Goal: Transaction & Acquisition: Book appointment/travel/reservation

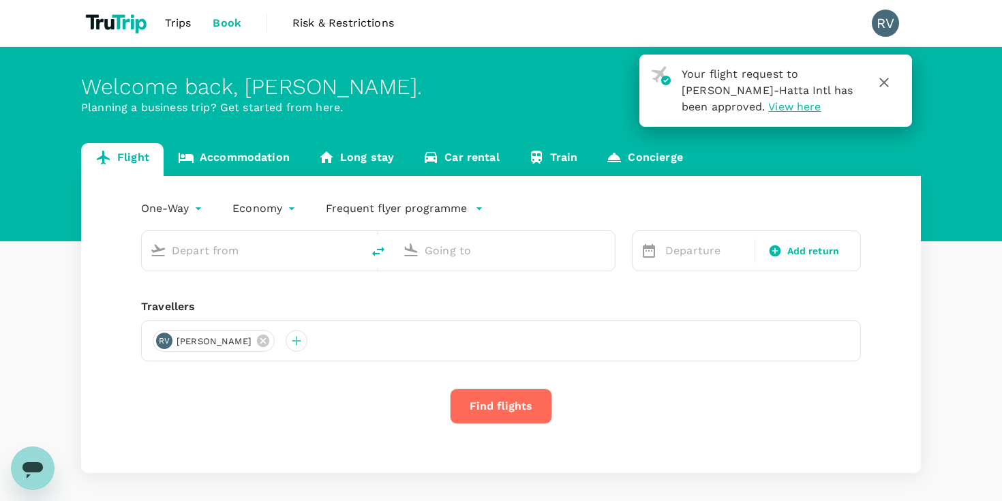
type input "Soekarno-Hatta Intl (CGK)"
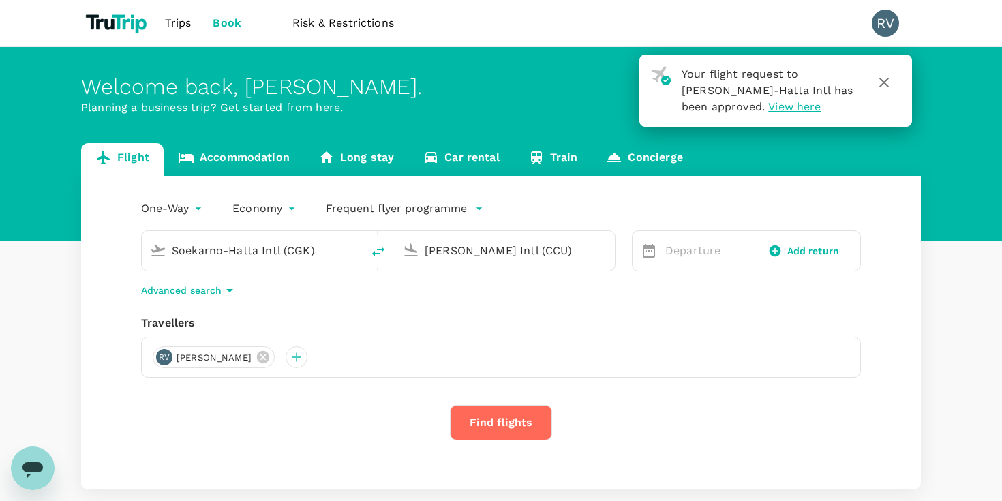
click at [884, 76] on icon "button" at bounding box center [884, 82] width 16 height 16
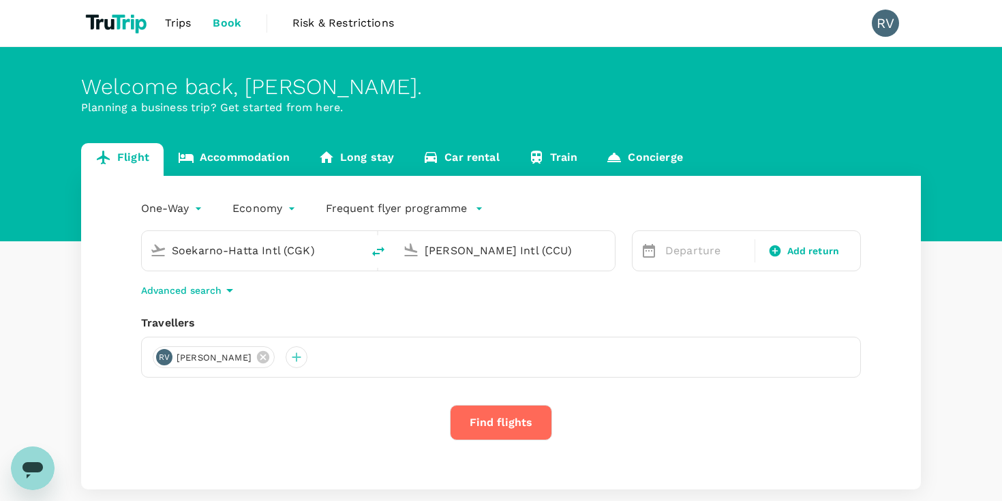
click at [308, 249] on input "Soekarno-Hatta Intl (CGK)" at bounding box center [252, 250] width 161 height 21
click at [444, 250] on input "[PERSON_NAME] Intl (CCU)" at bounding box center [504, 250] width 161 height 21
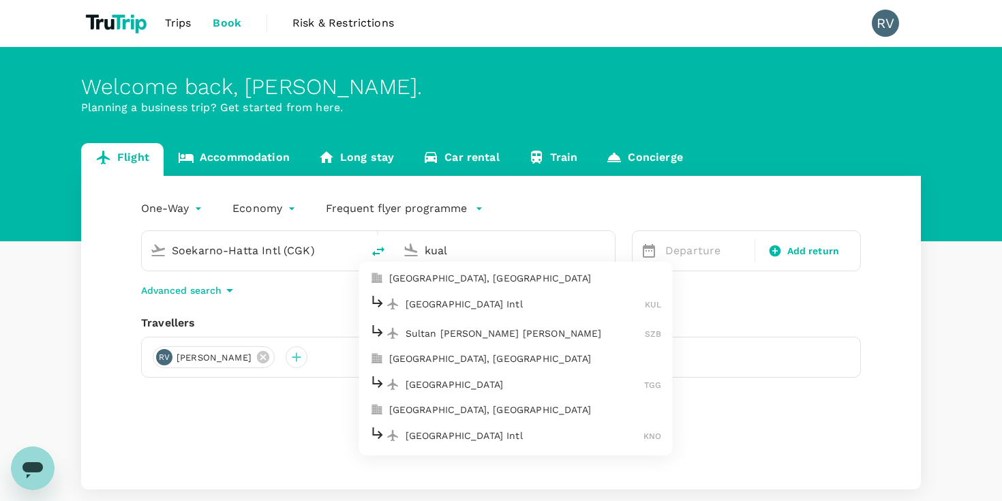
click at [452, 281] on p "[GEOGRAPHIC_DATA], [GEOGRAPHIC_DATA]" at bounding box center [525, 278] width 273 height 14
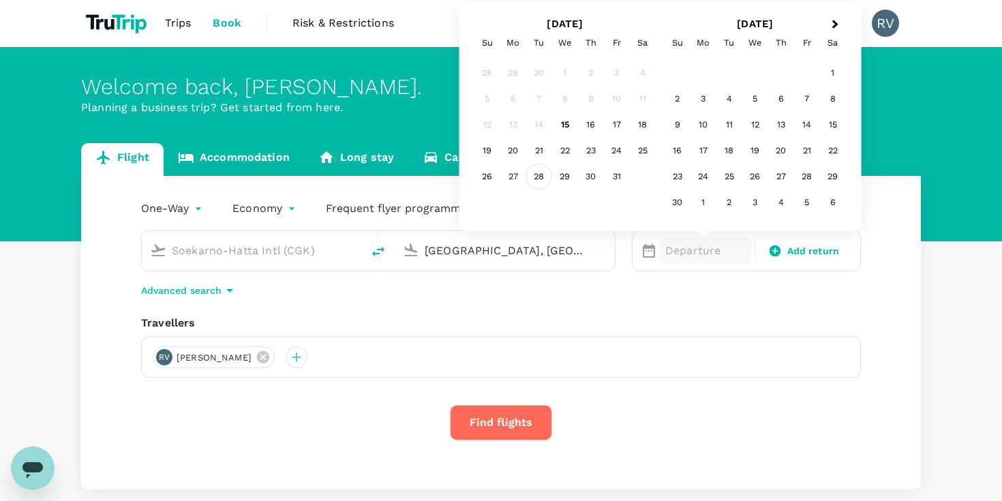
type input "[GEOGRAPHIC_DATA], [GEOGRAPHIC_DATA] (any)"
click at [539, 174] on div "28" at bounding box center [539, 177] width 26 height 26
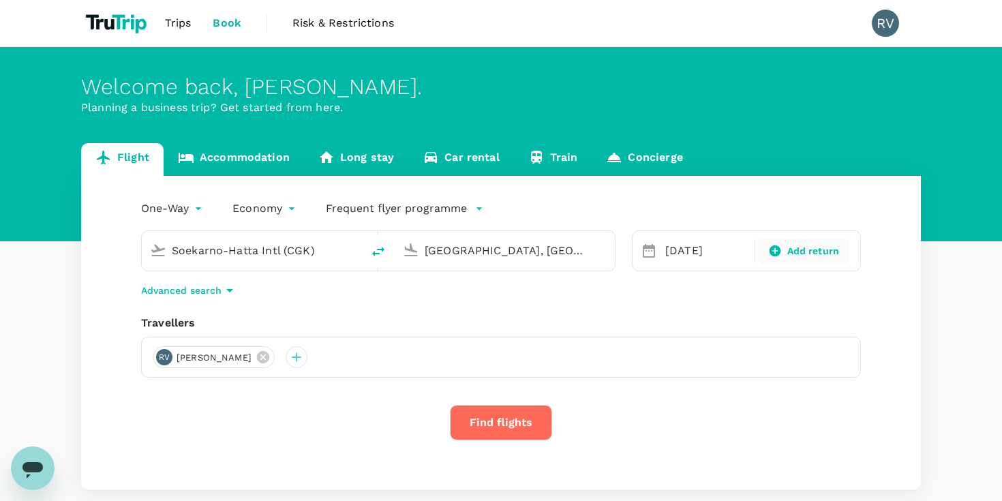
click at [805, 251] on span "Add return" at bounding box center [813, 251] width 52 height 14
type input "roundtrip"
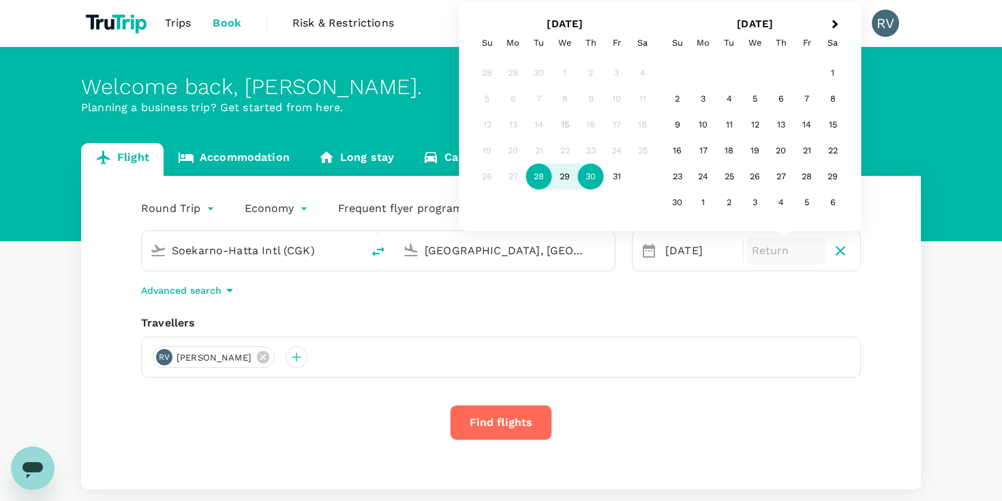
click at [589, 181] on div "30" at bounding box center [591, 177] width 26 height 26
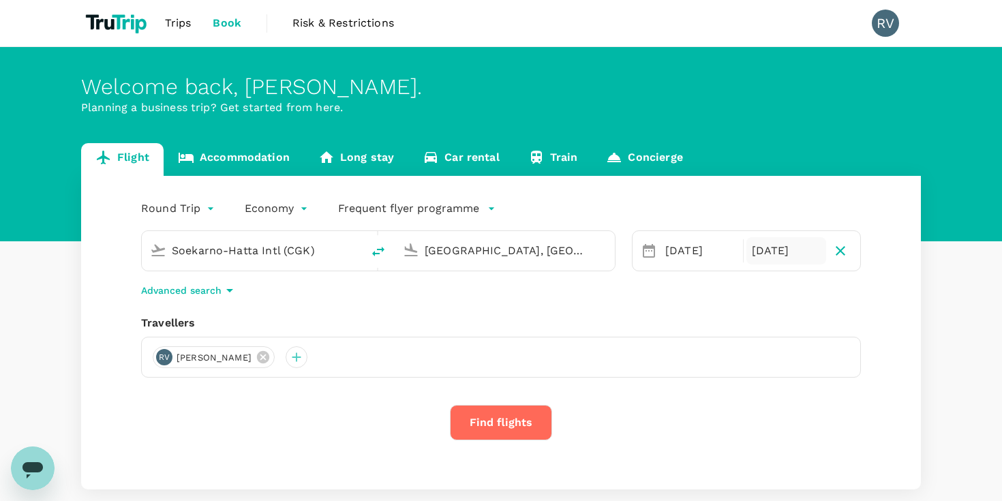
click at [507, 419] on button "Find flights" at bounding box center [501, 422] width 102 height 35
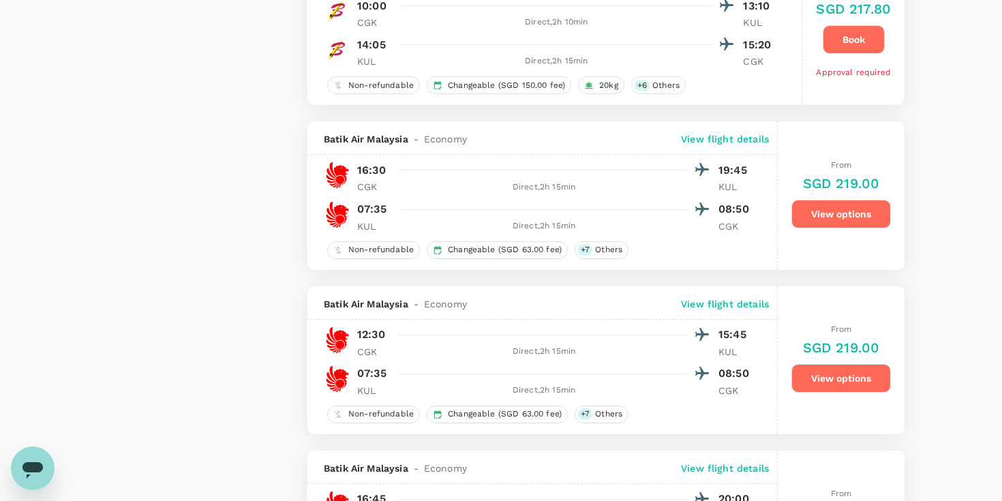
scroll to position [2829, 0]
type input "340"
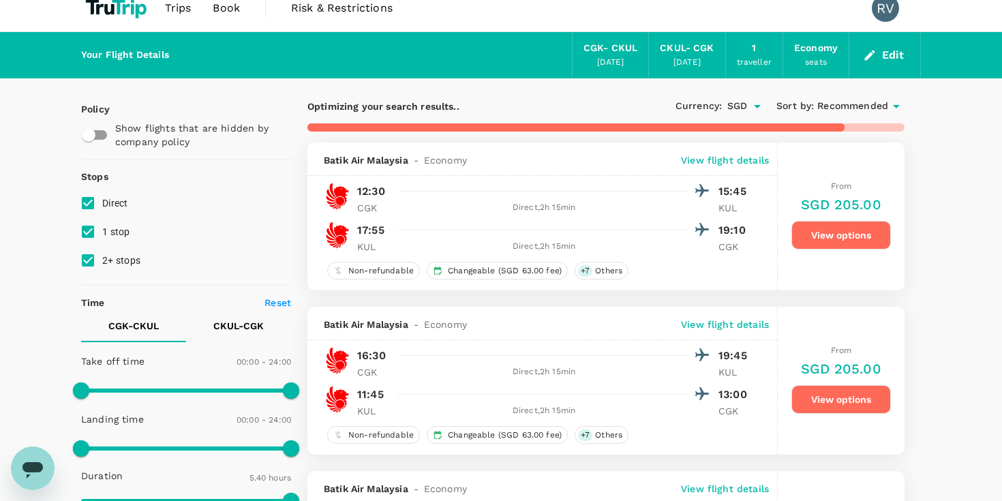
scroll to position [0, 0]
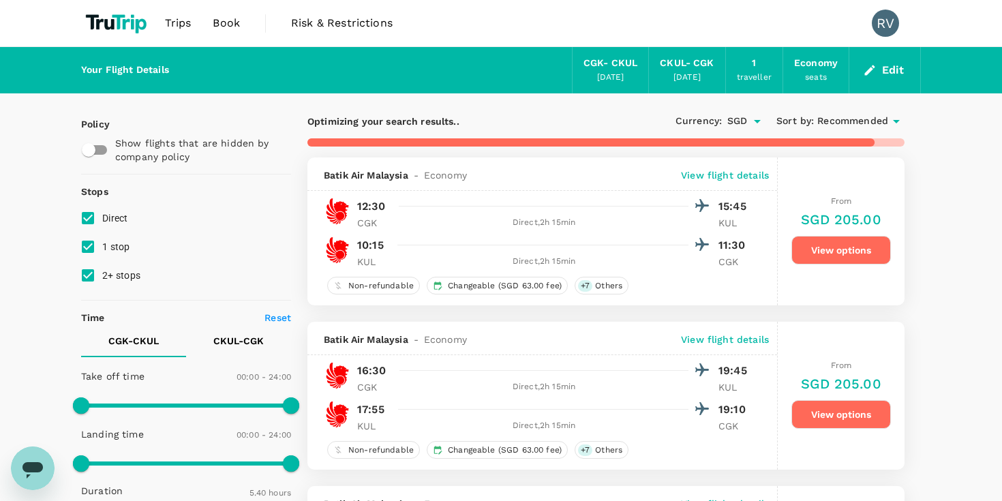
click at [90, 245] on input "1 stop" at bounding box center [88, 246] width 29 height 29
checkbox input "false"
click at [90, 272] on input "2+ stops" at bounding box center [88, 275] width 29 height 29
checkbox input "false"
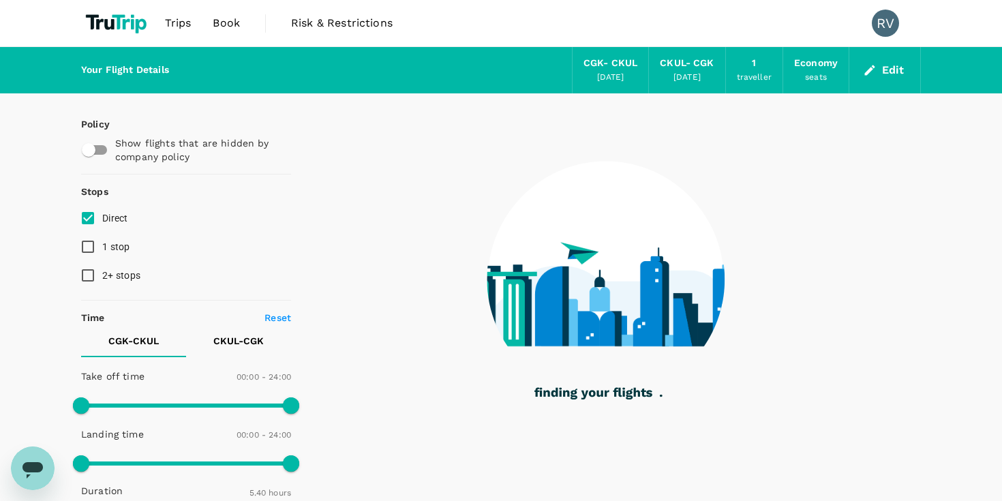
type input "1645"
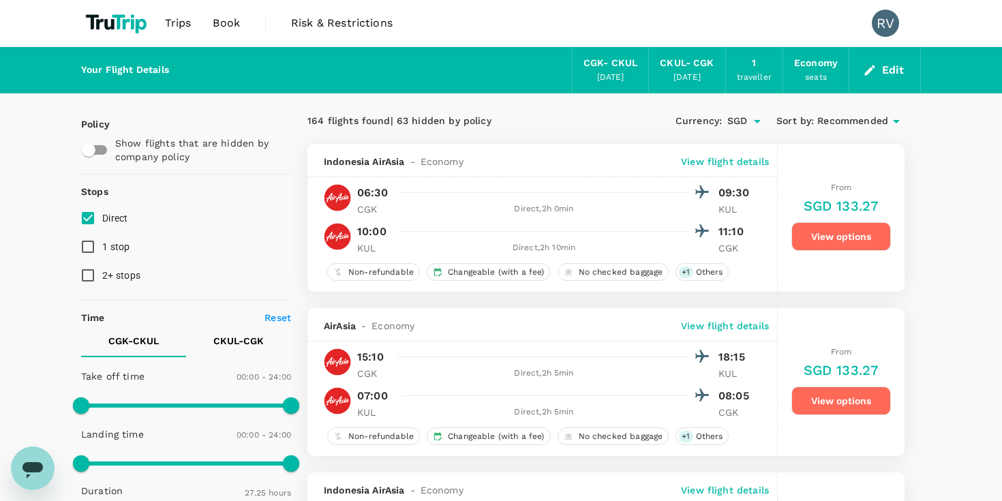
click at [732, 157] on p "View flight details" at bounding box center [725, 162] width 88 height 14
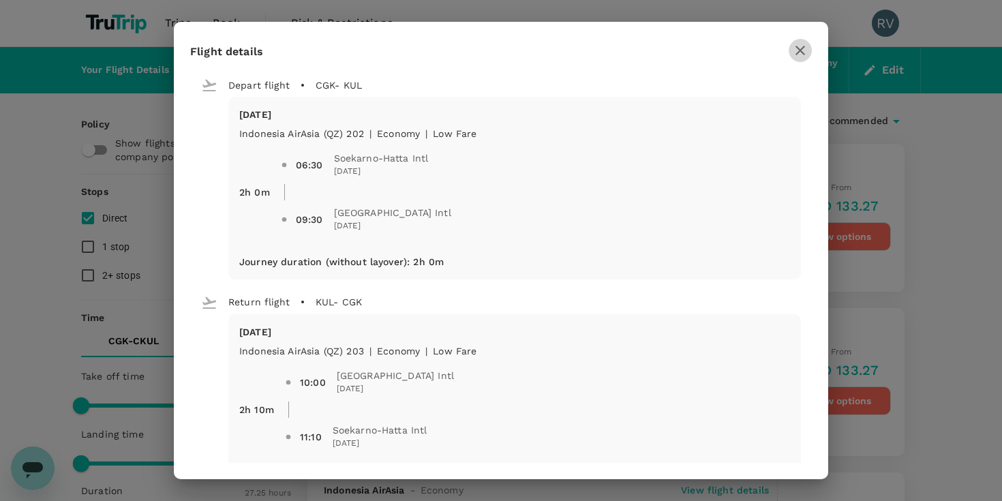
click at [799, 51] on icon "button" at bounding box center [800, 50] width 16 height 16
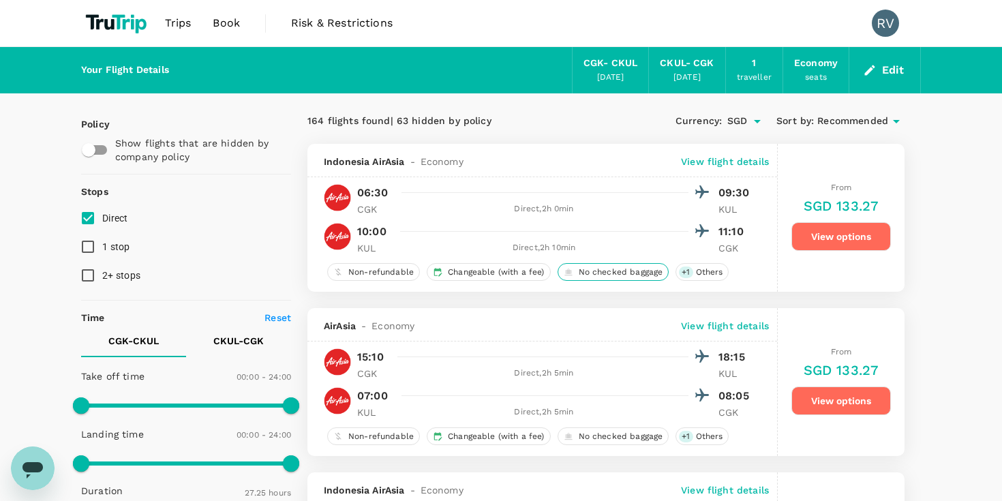
click at [580, 271] on span "No checked baggage" at bounding box center [620, 272] width 95 height 12
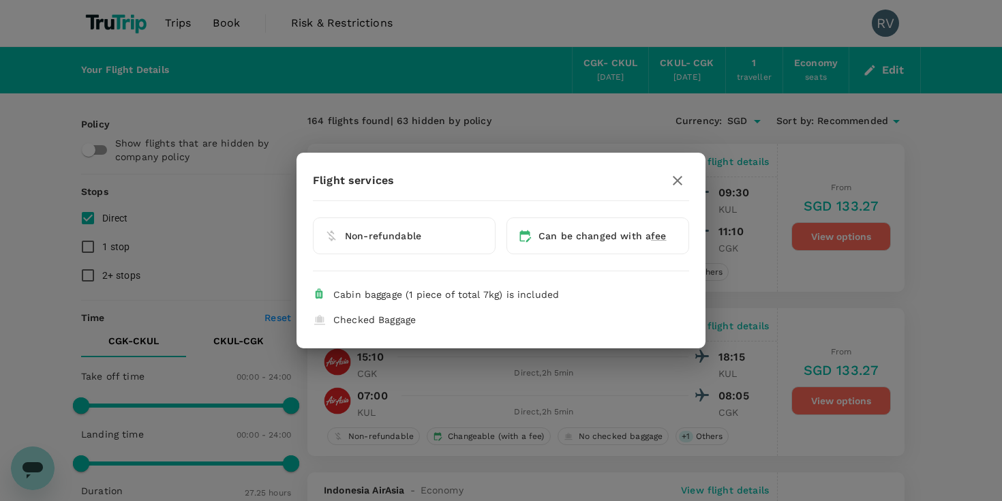
click at [677, 181] on icon "button" at bounding box center [677, 181] width 10 height 10
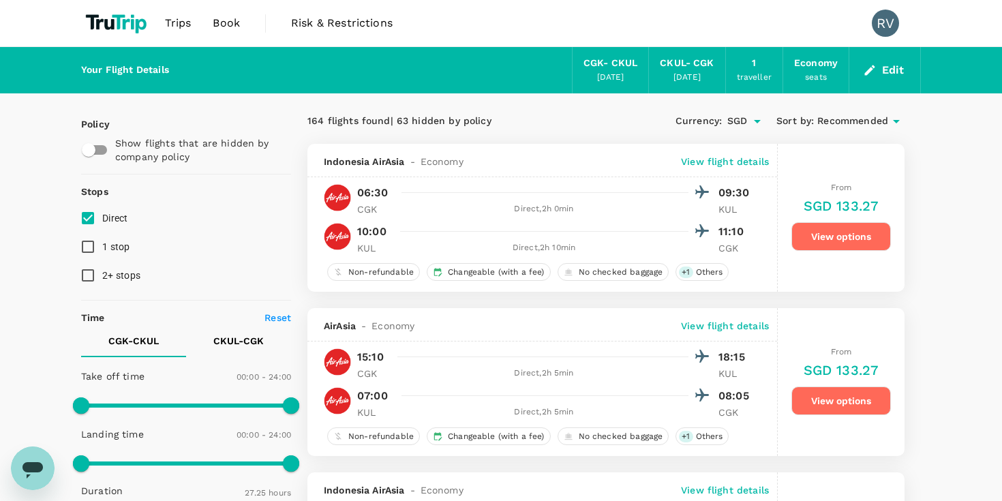
click at [821, 241] on button "View options" at bounding box center [840, 236] width 99 height 29
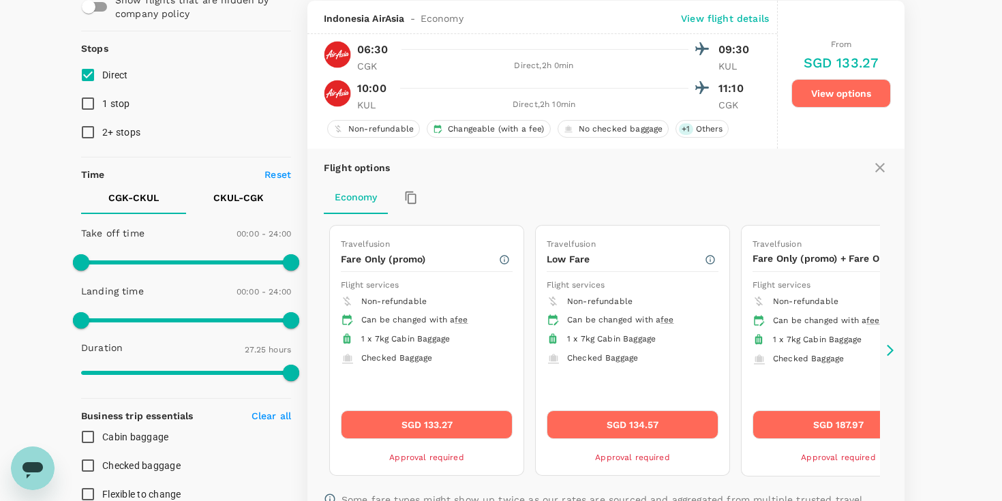
scroll to position [144, 0]
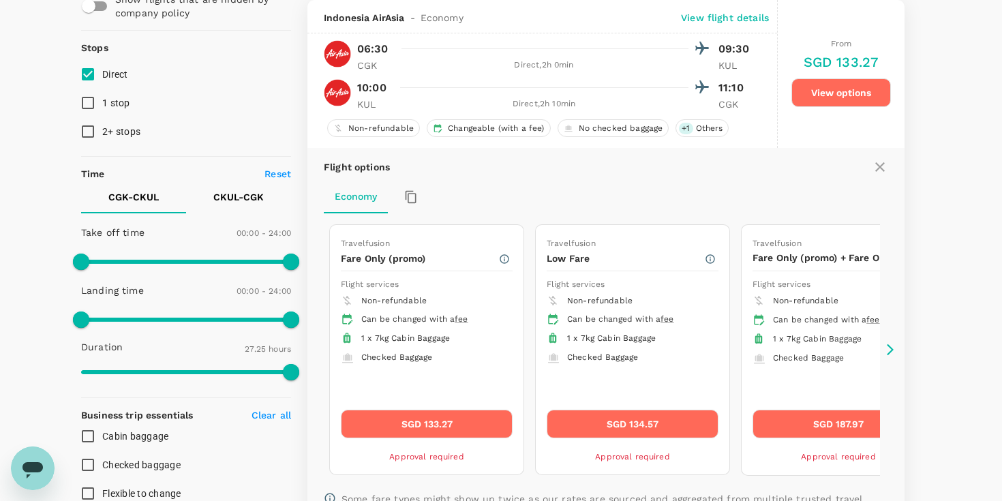
click at [892, 345] on icon at bounding box center [890, 350] width 14 height 14
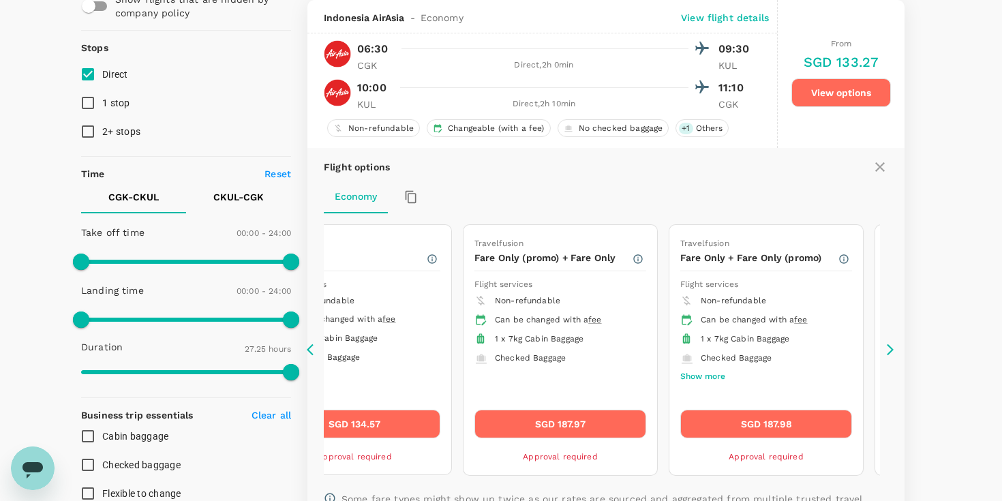
click at [892, 345] on icon at bounding box center [890, 350] width 14 height 14
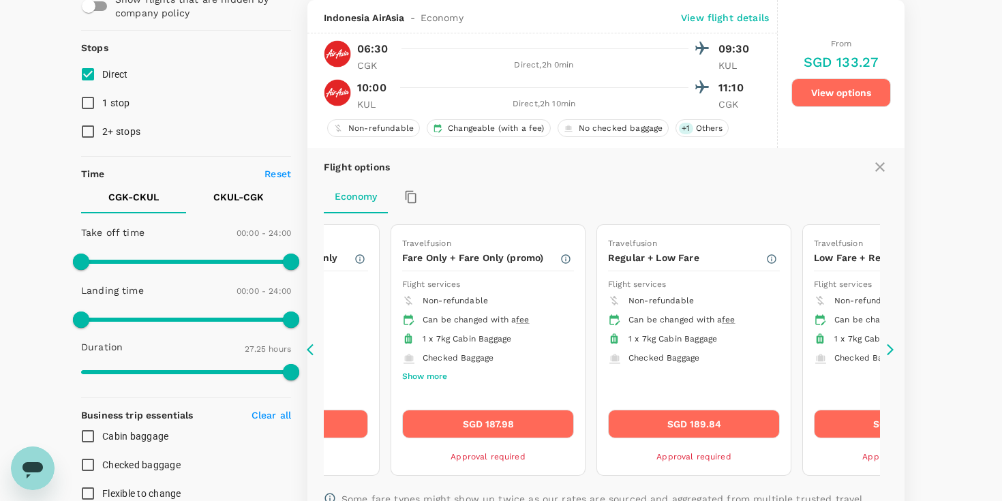
click at [892, 345] on icon at bounding box center [890, 350] width 14 height 14
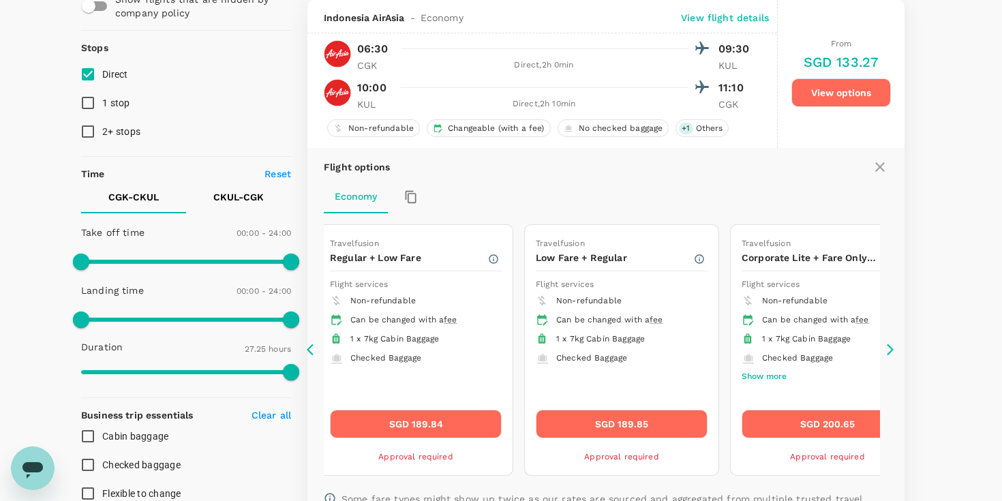
click at [884, 169] on icon at bounding box center [879, 167] width 16 height 16
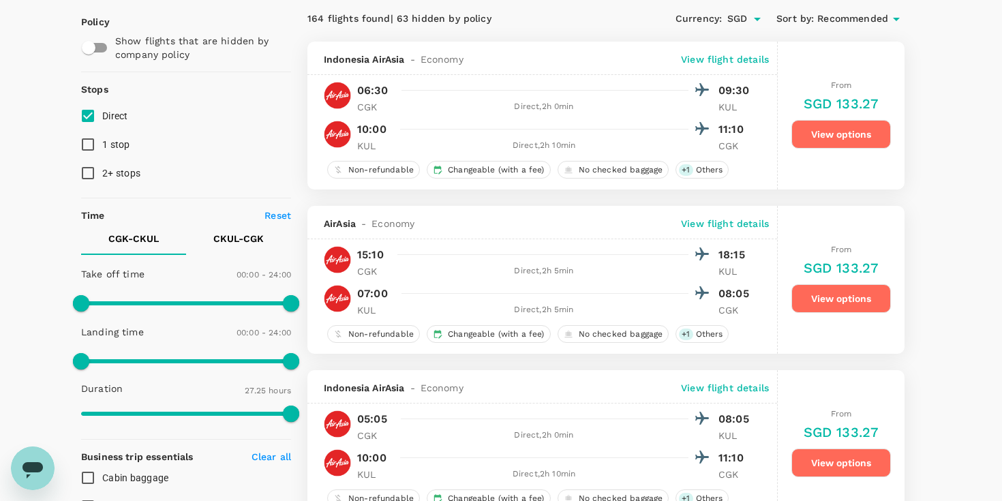
scroll to position [0, 0]
